Goal: Information Seeking & Learning: Learn about a topic

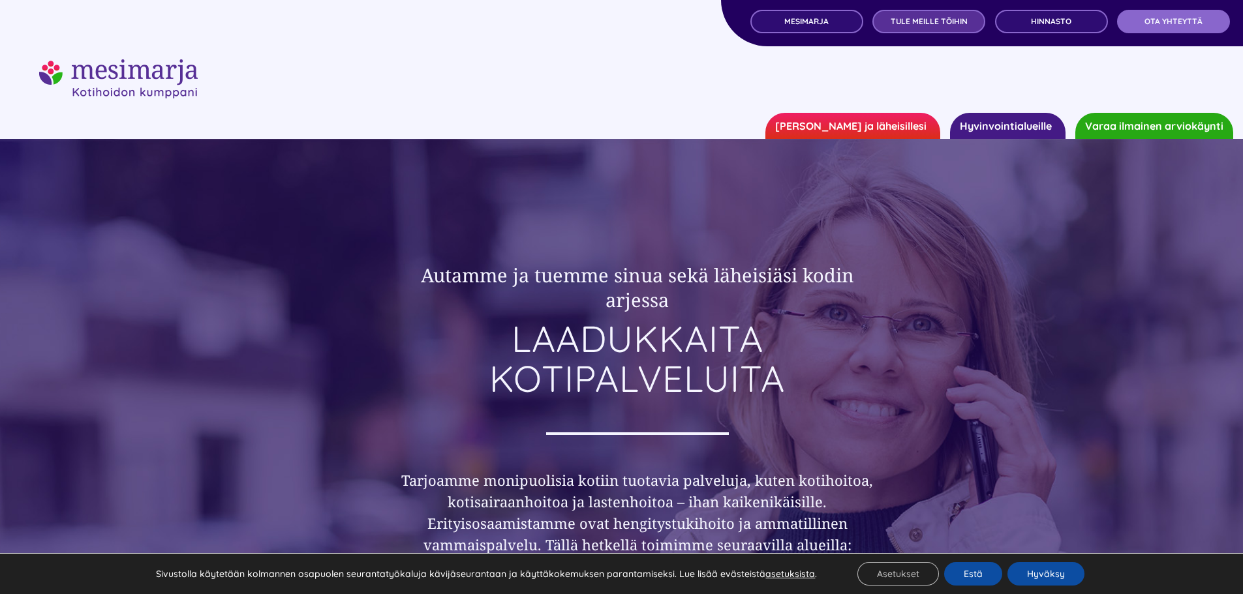
click at [952, 26] on link "TULE MEILLE TÖIHIN" at bounding box center [928, 21] width 113 height 23
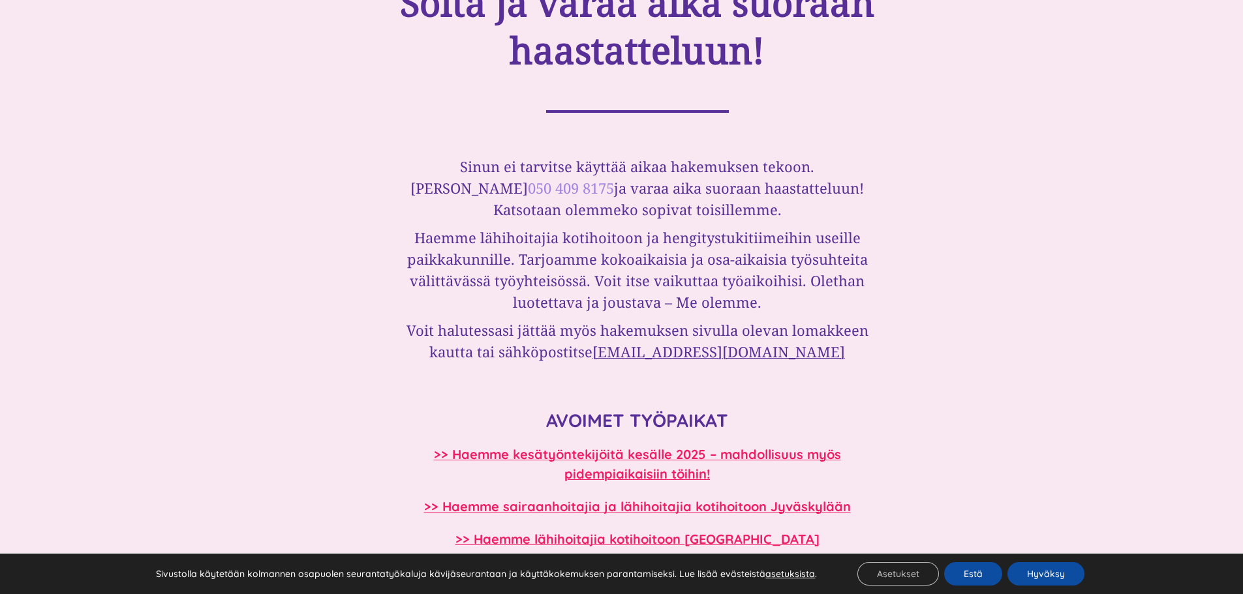
scroll to position [1044, 0]
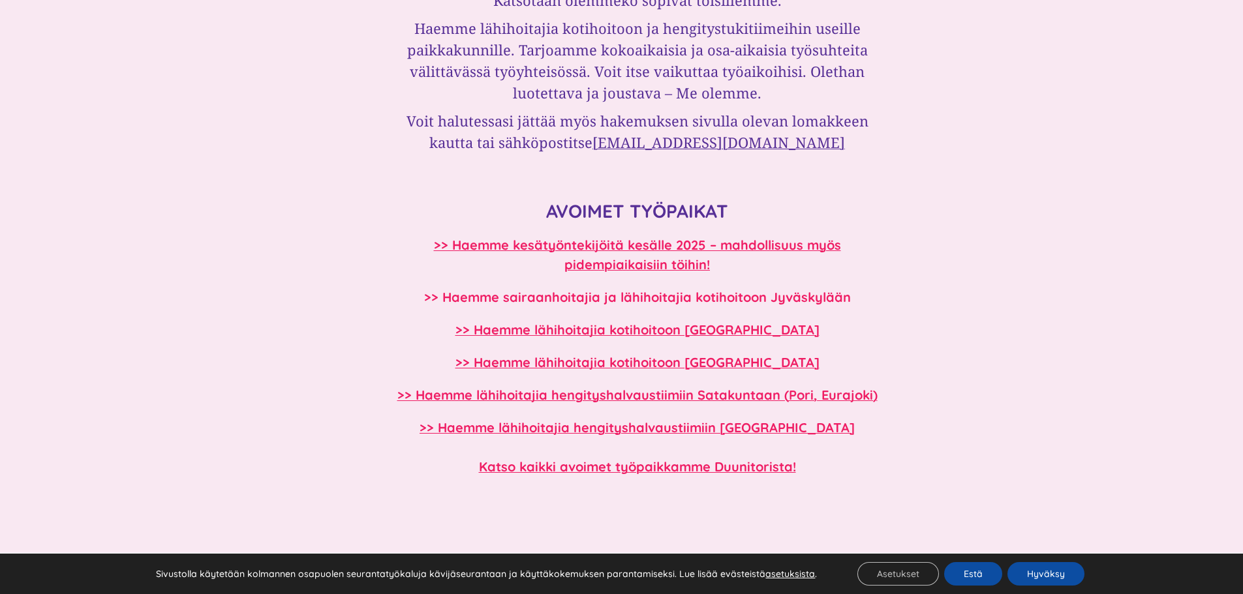
click at [617, 293] on b ">> Haemme sairaanhoitajia ja lähihoitajia kotihoitoon Jyväskylään" at bounding box center [637, 297] width 427 height 16
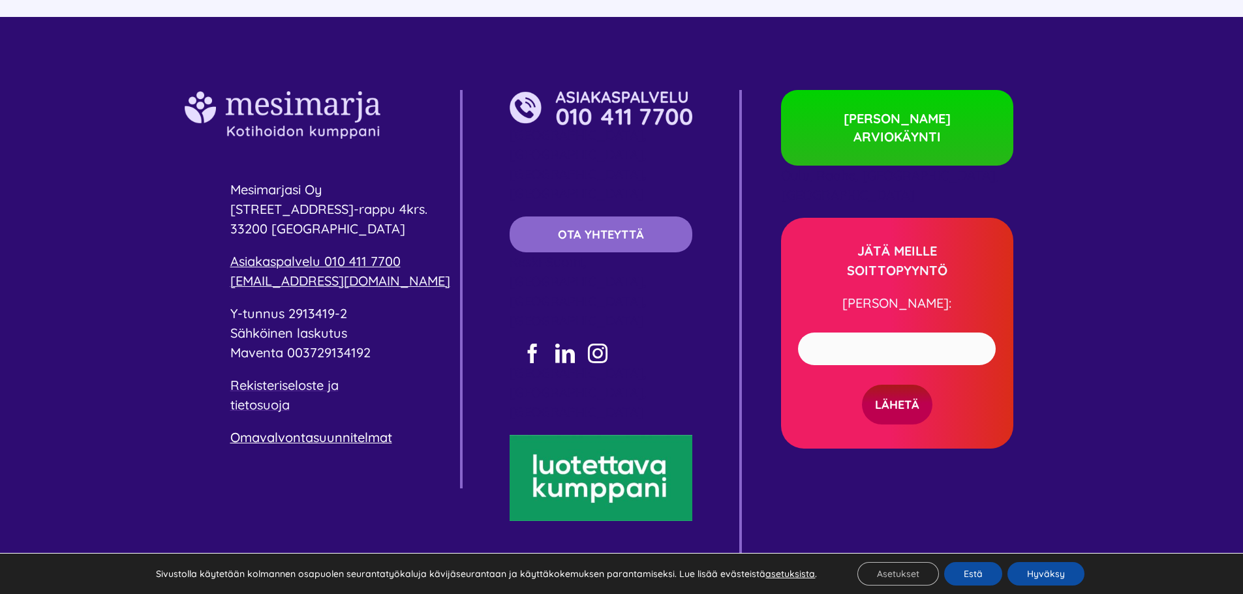
scroll to position [2343, 0]
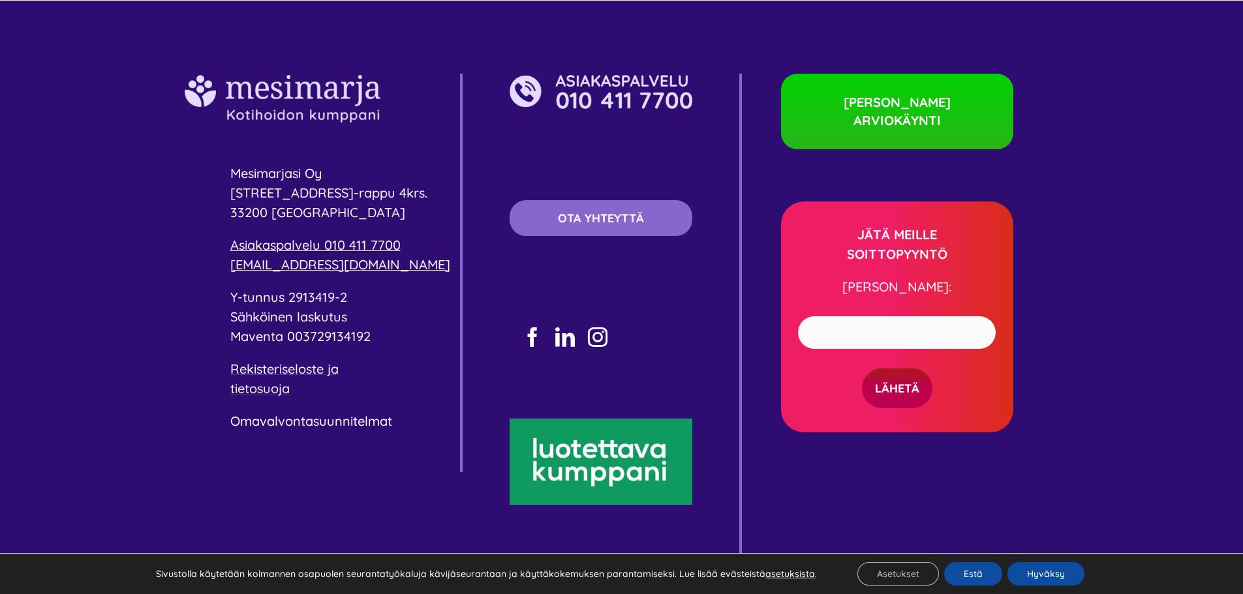
click at [346, 422] on link "Omavalvontasuunnitelmat" at bounding box center [311, 421] width 162 height 16
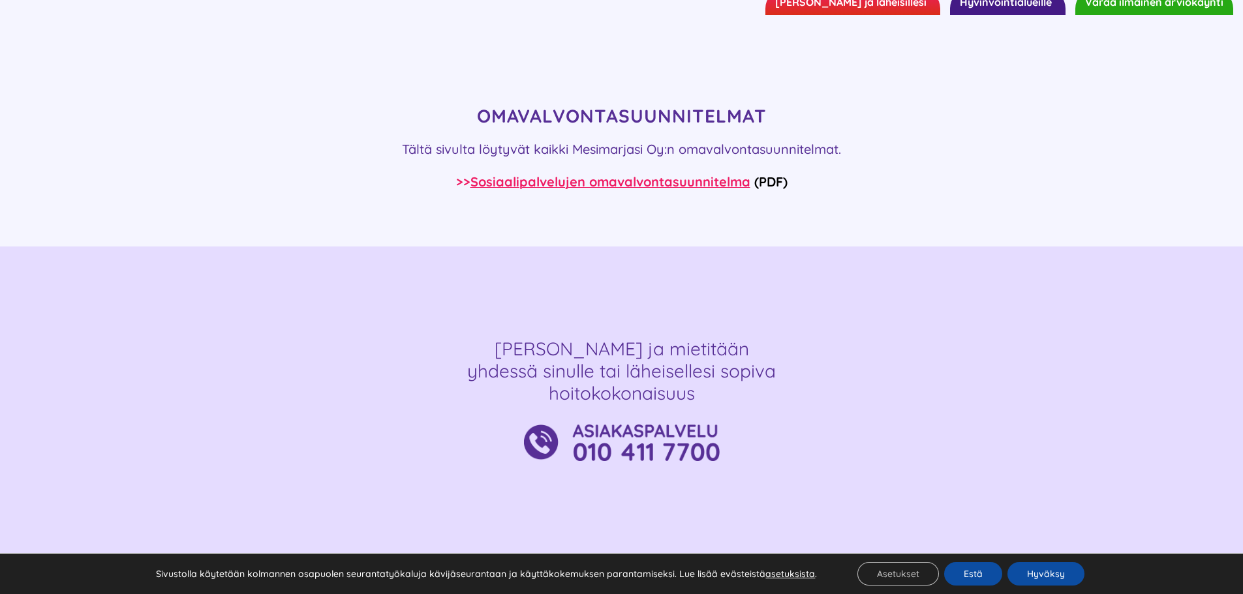
scroll to position [174, 0]
